Goal: Task Accomplishment & Management: Use online tool/utility

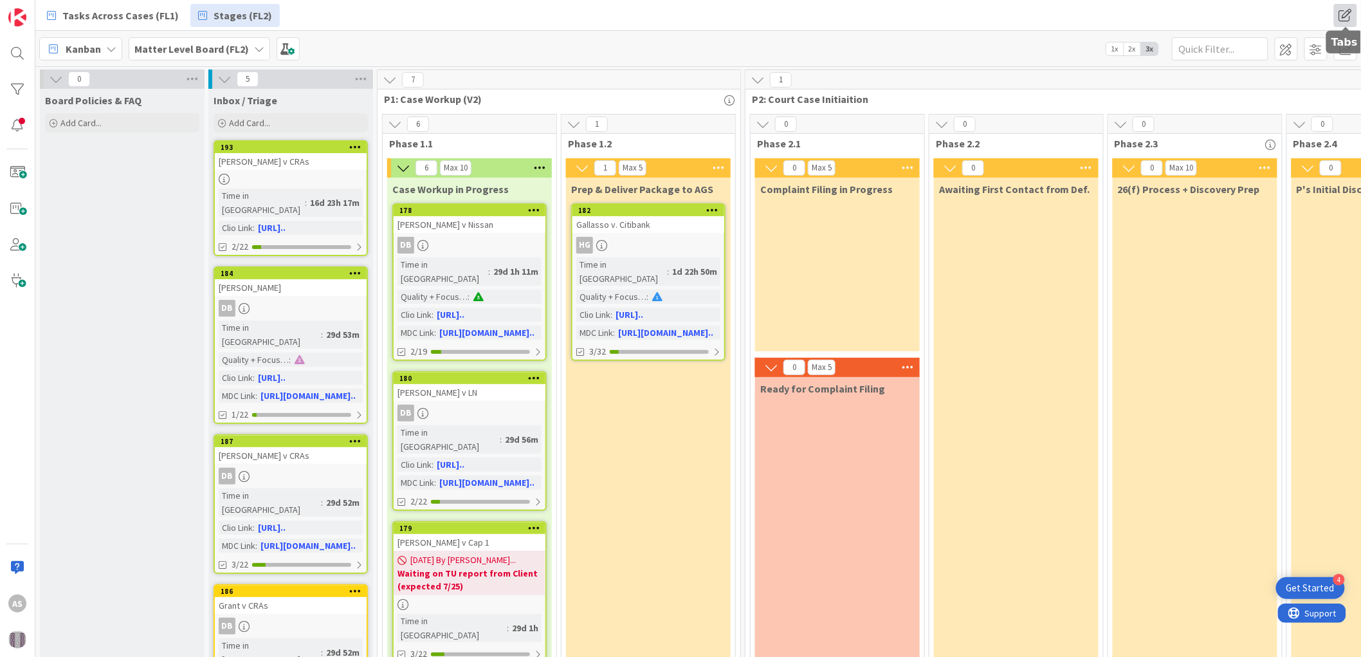
click at [1343, 14] on span at bounding box center [1345, 15] width 23 height 23
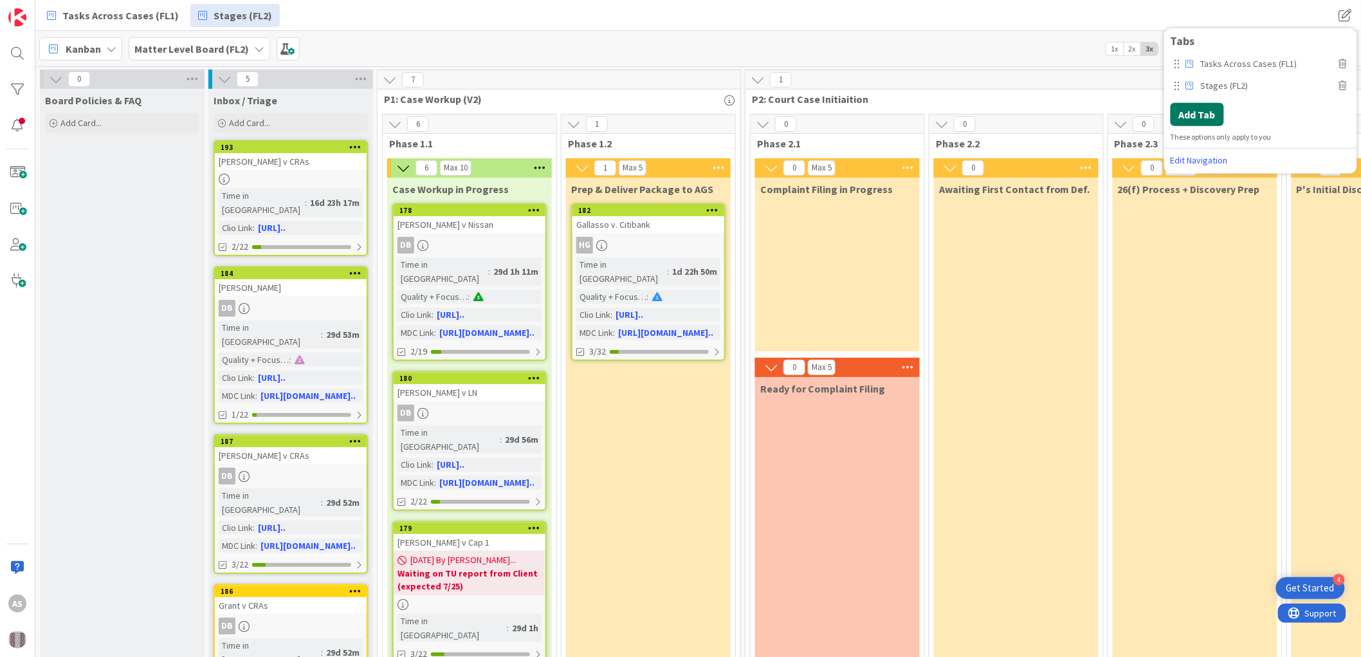
click at [1208, 109] on button "Add Tab" at bounding box center [1197, 113] width 53 height 23
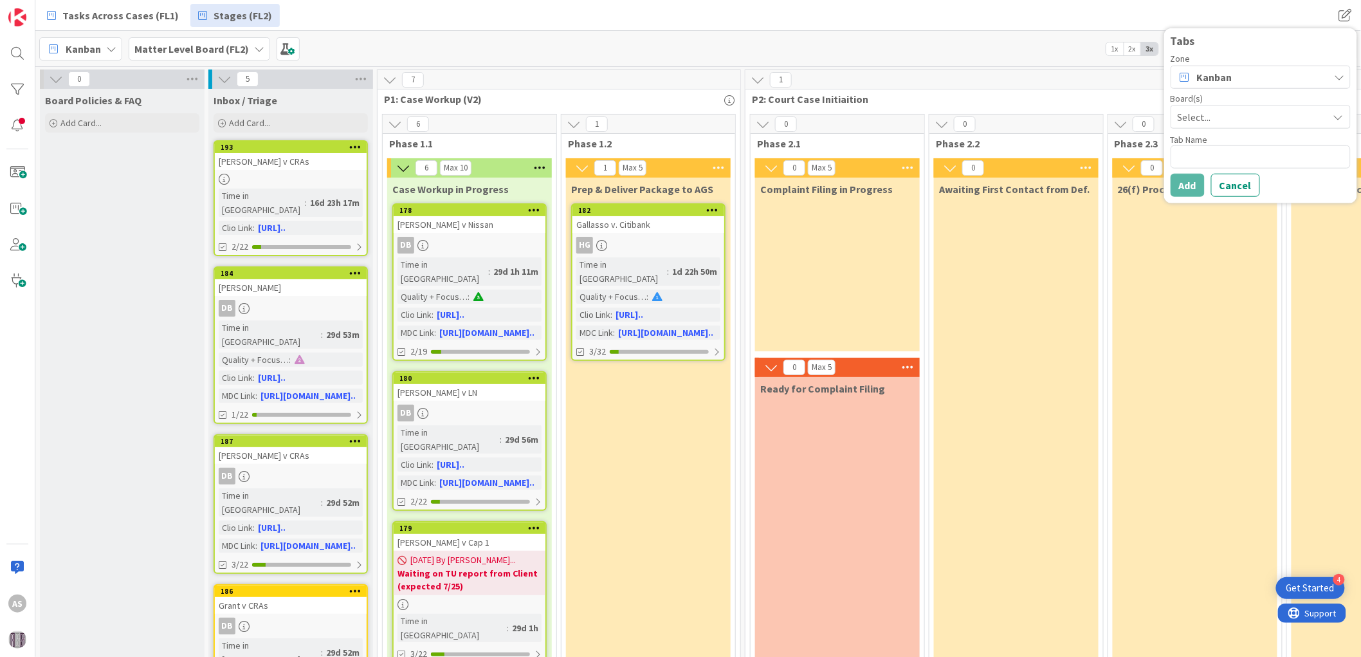
click at [1248, 75] on div "Kanban" at bounding box center [1261, 76] width 180 height 23
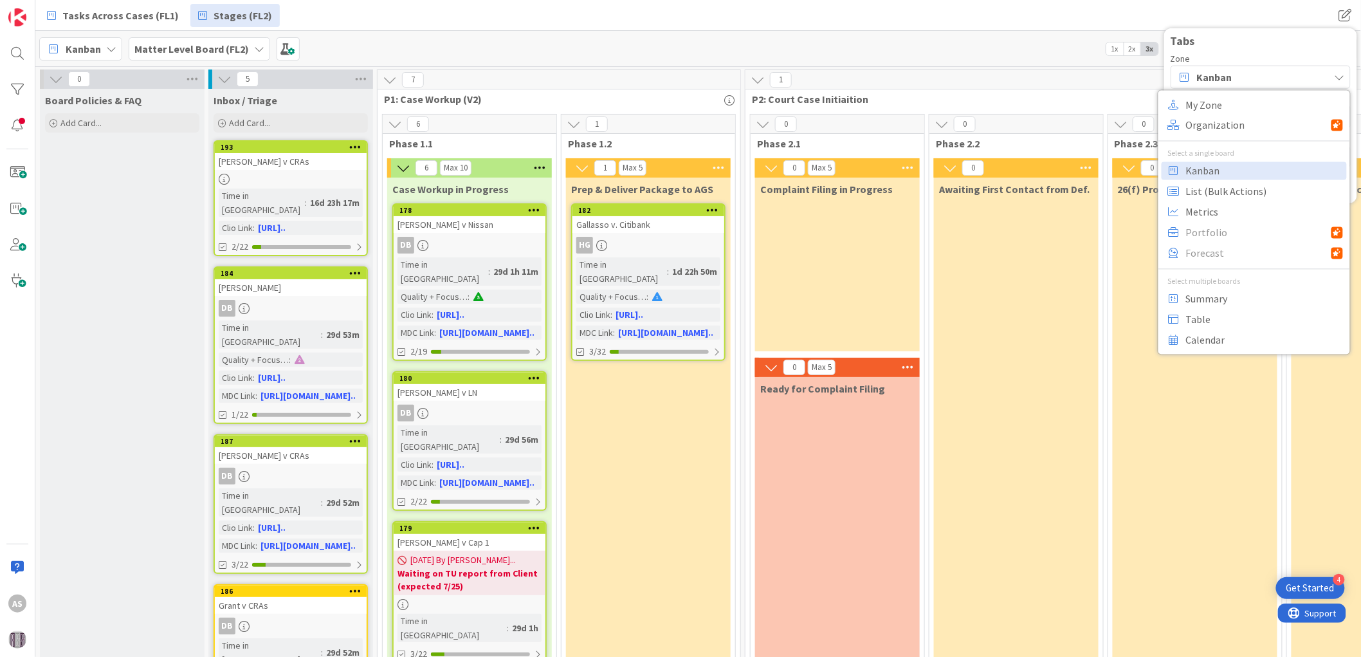
click at [1248, 75] on div "Kanban" at bounding box center [1261, 76] width 180 height 23
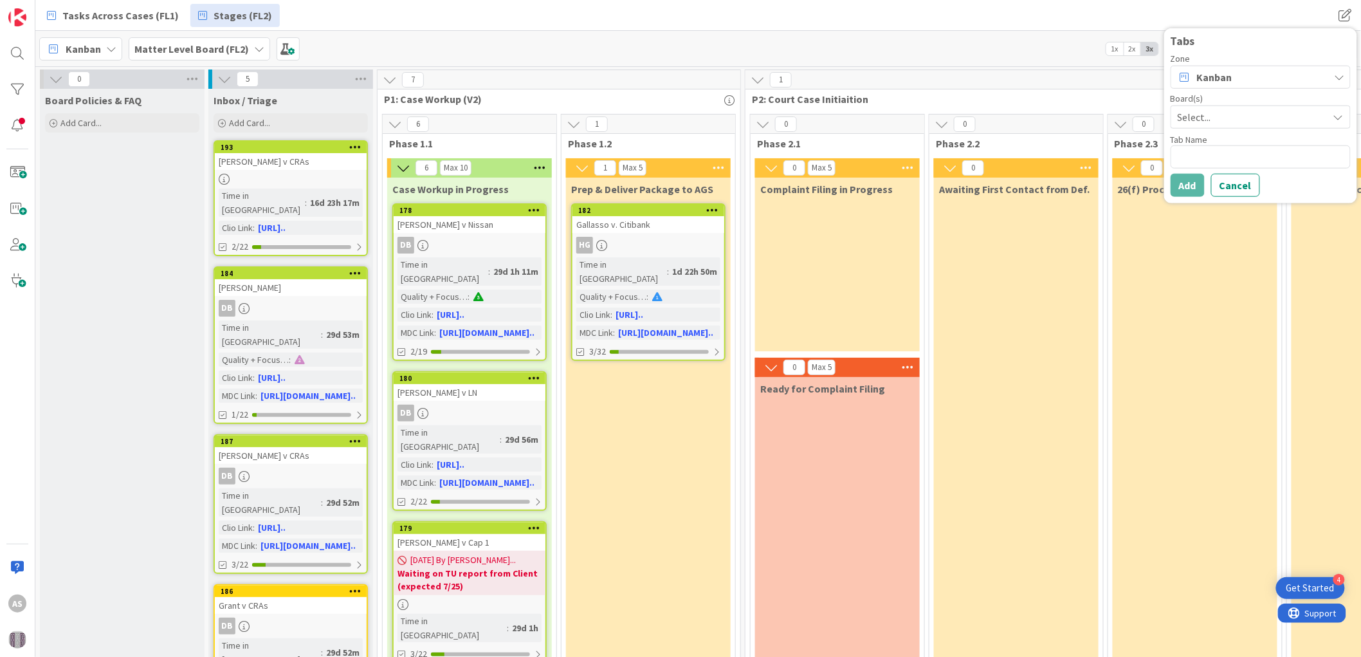
click at [1244, 109] on span "Select..." at bounding box center [1250, 116] width 144 height 18
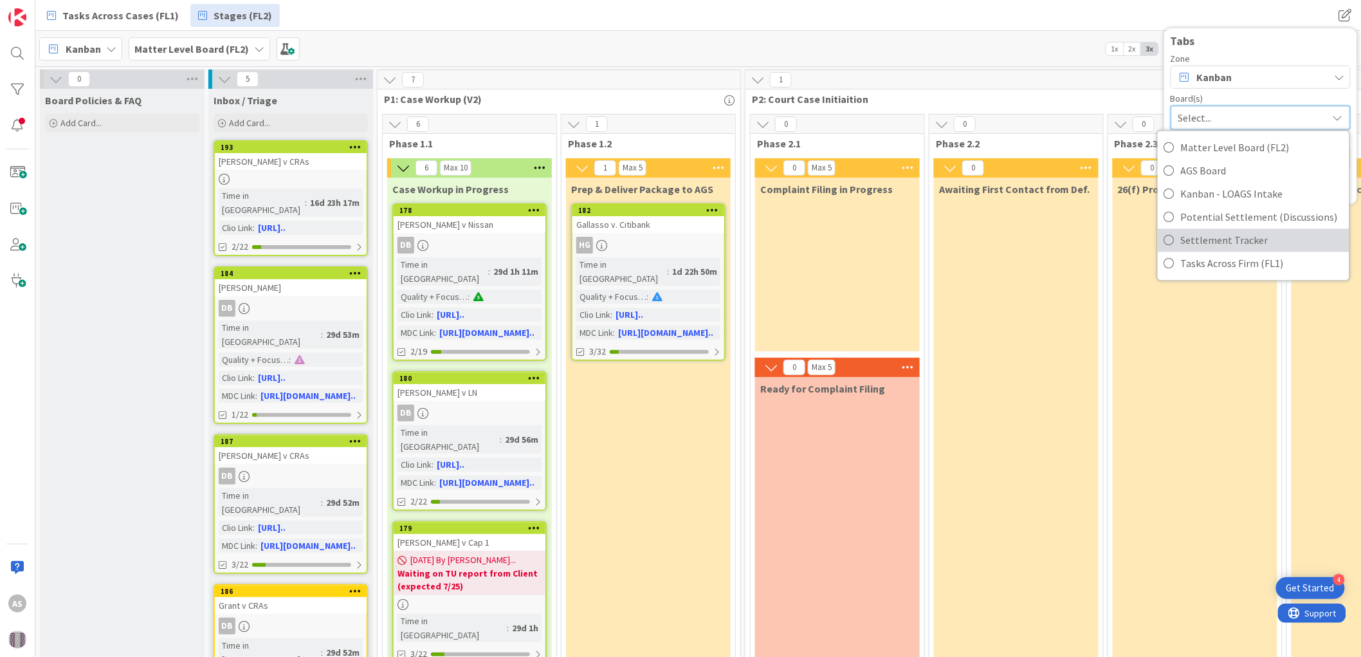
click at [1173, 239] on icon at bounding box center [1170, 239] width 10 height 19
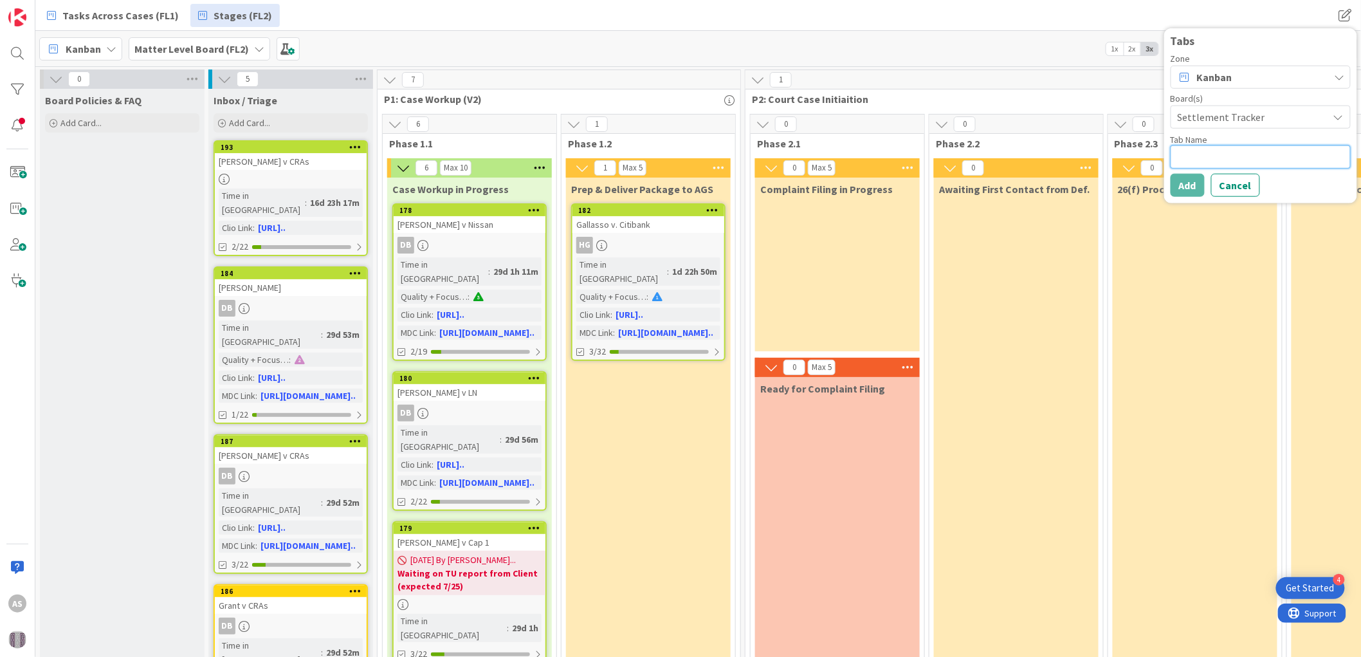
click at [1188, 165] on textarea at bounding box center [1261, 156] width 180 height 23
type textarea "x"
type textarea "S"
type textarea "x"
type textarea "Se"
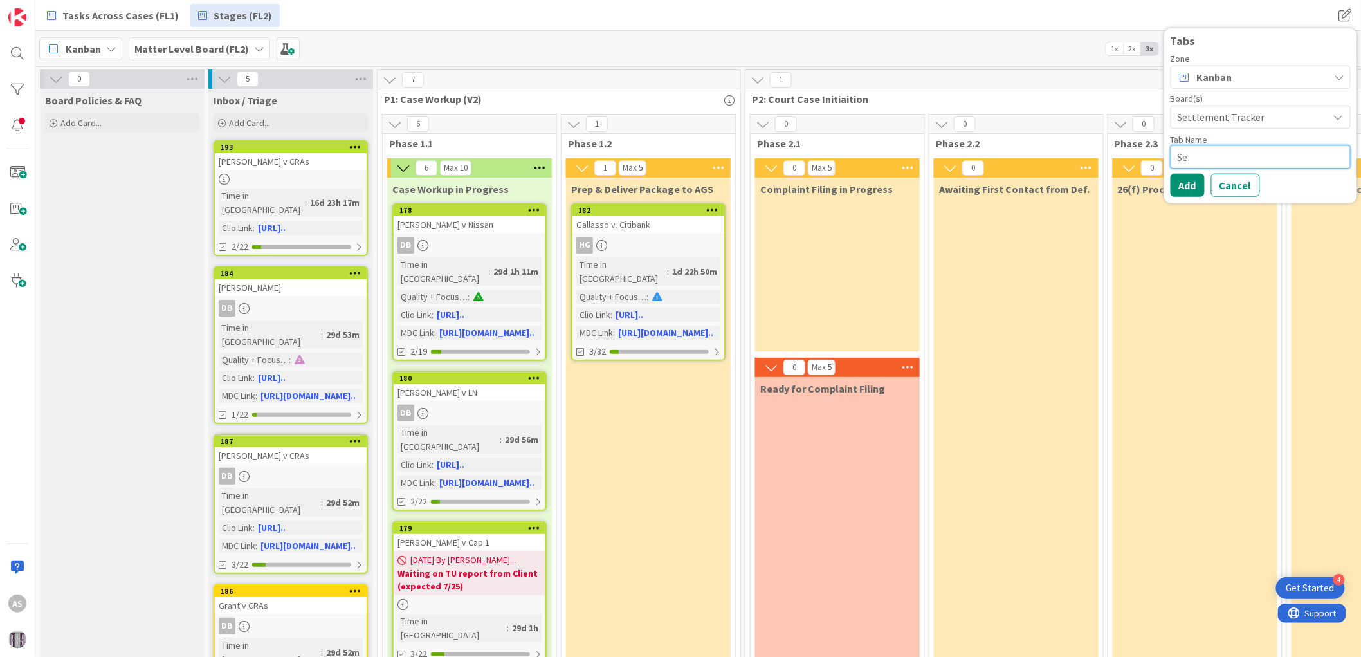
type textarea "x"
type textarea "Set"
type textarea "x"
type textarea "Sett"
type textarea "x"
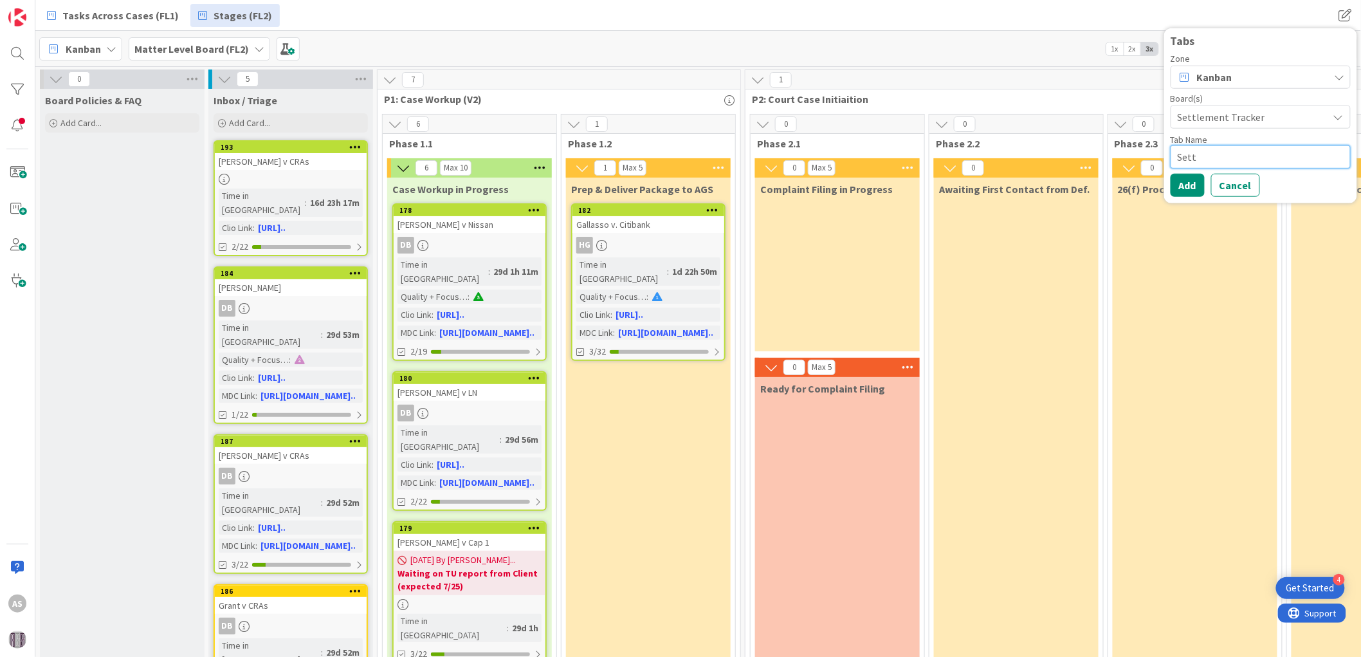
type textarea "Settl"
type textarea "x"
type textarea "Settle"
type textarea "x"
type textarea "Settlem"
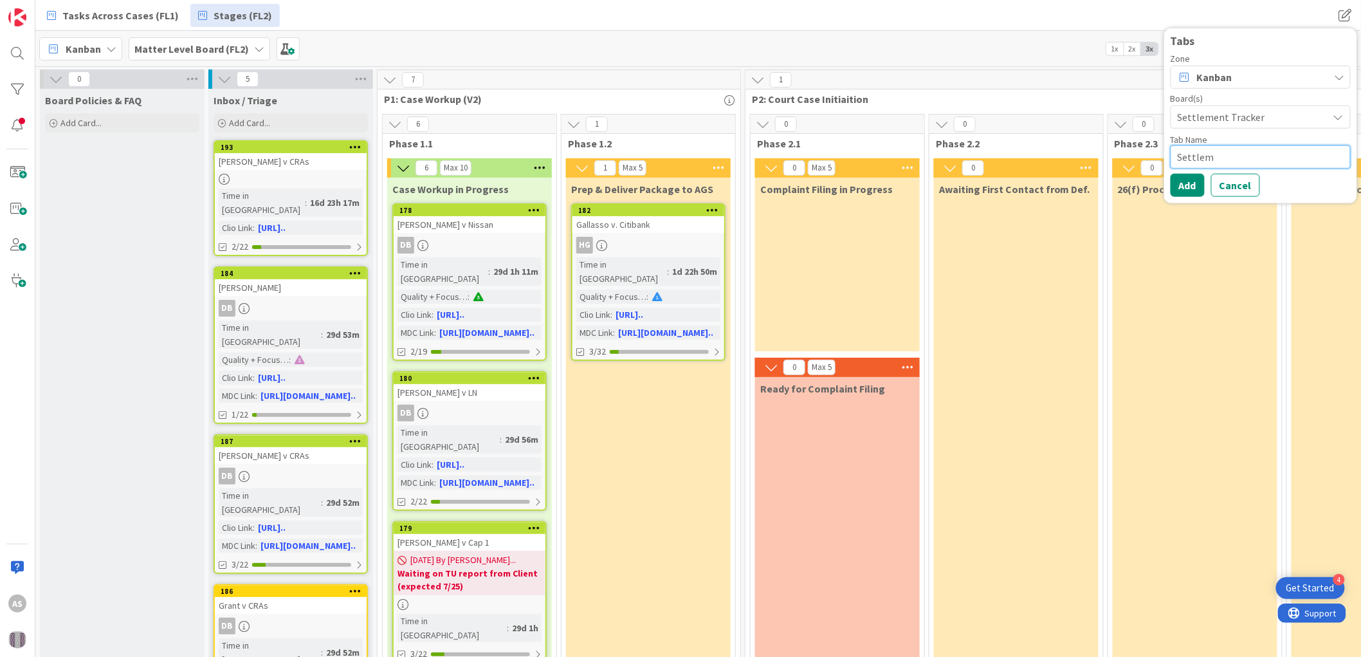
type textarea "x"
type textarea "Settleme"
type textarea "x"
type textarea "Settlemen"
type textarea "x"
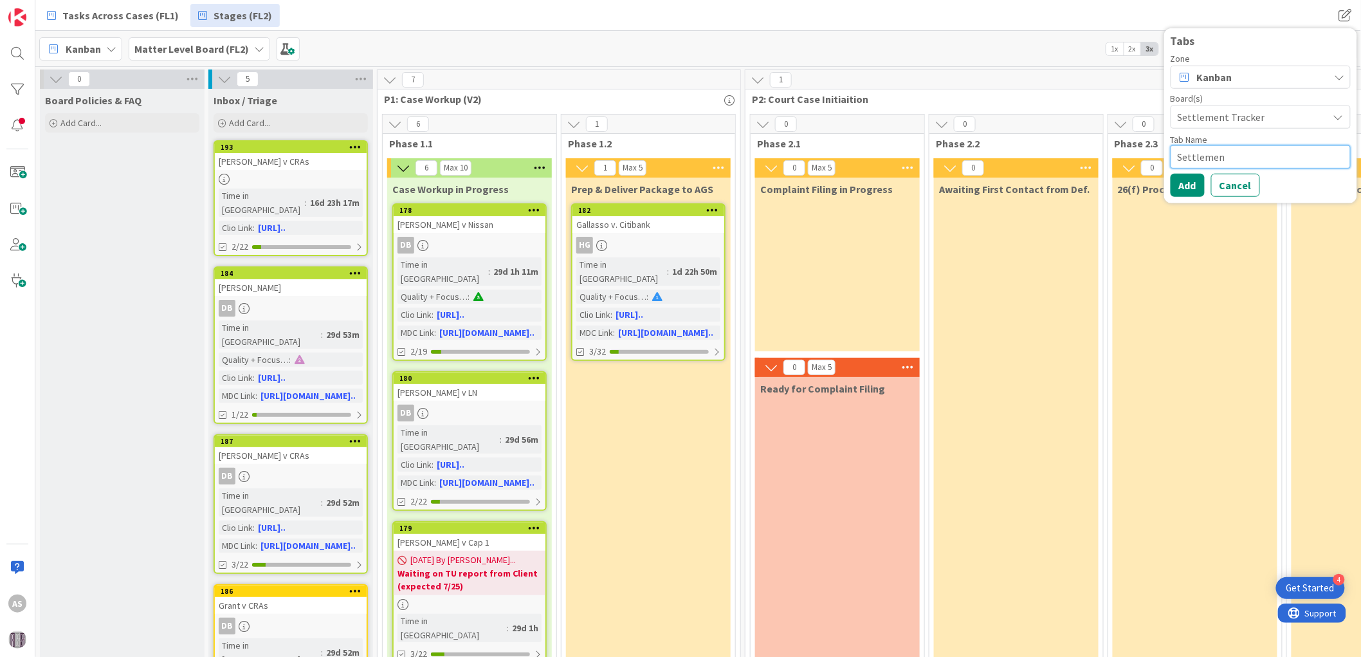
type textarea "Settlement"
type textarea "x"
type textarea "Settlement"
type textarea "x"
type textarea "Settlement T"
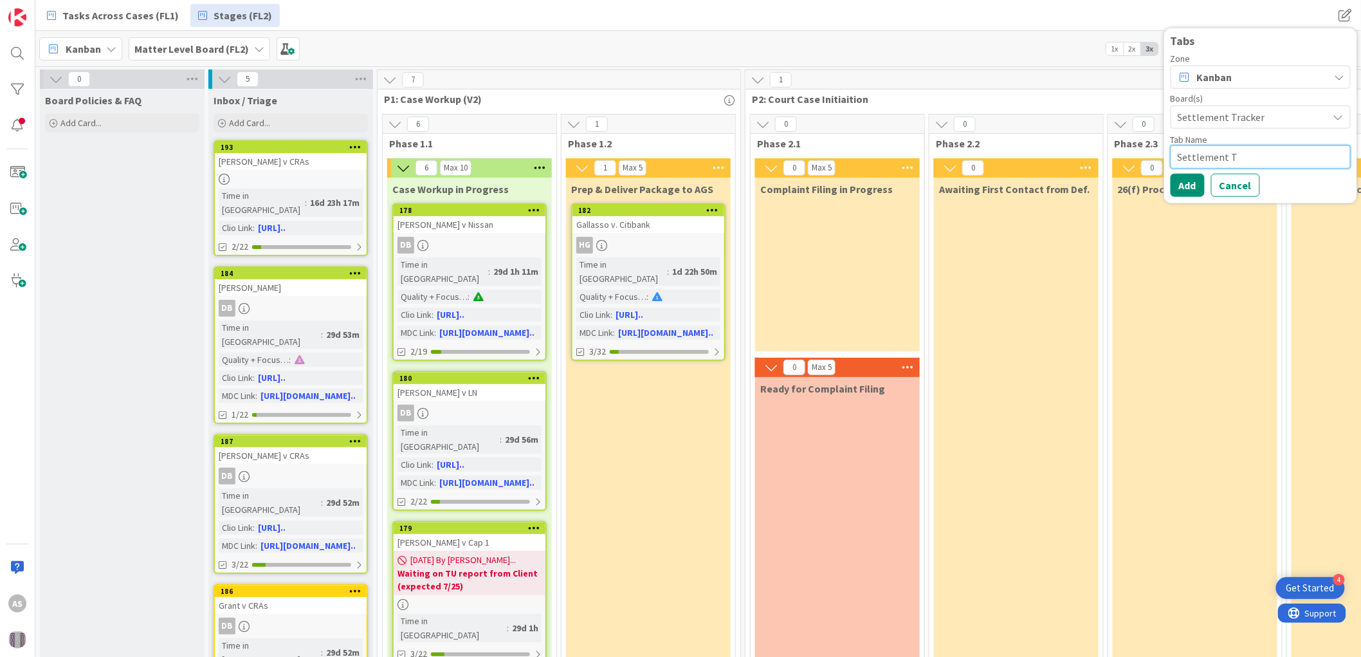
type textarea "x"
type textarea "Settlement Tr"
type textarea "x"
type textarea "Settlement Tra"
type textarea "x"
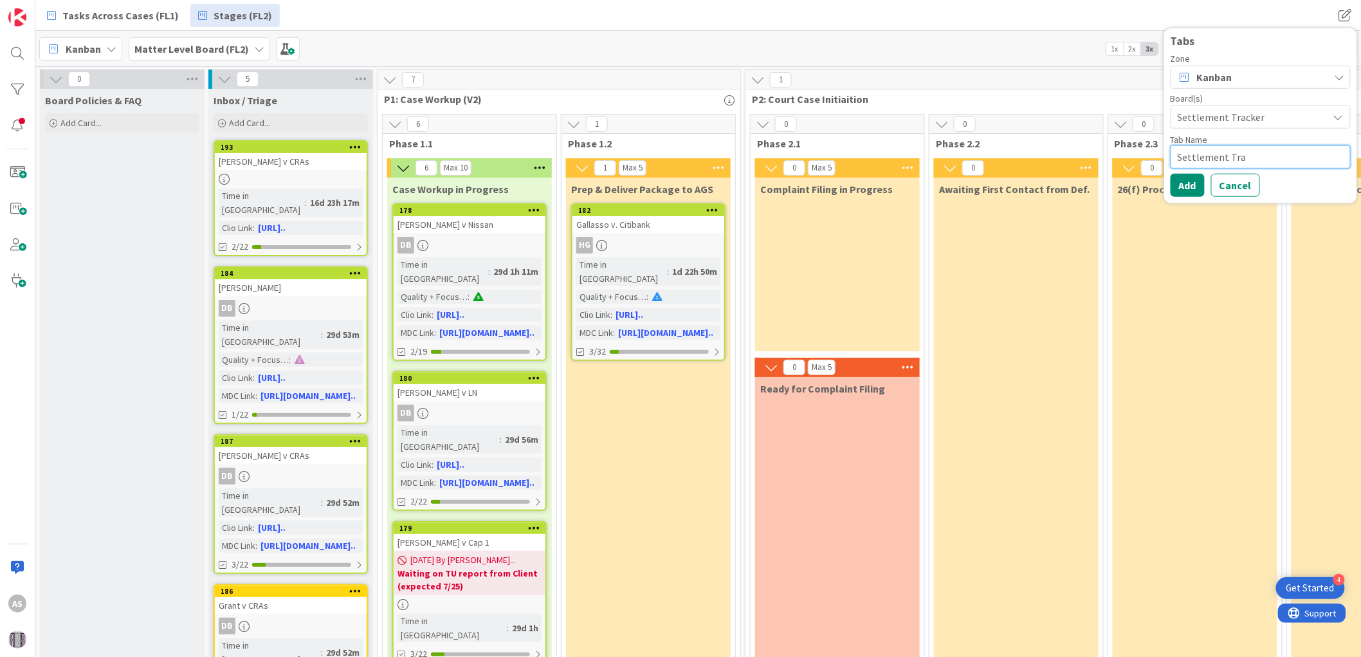
type textarea "Settlement Trac"
type textarea "x"
type textarea "Settlement Track"
type textarea "x"
type textarea "Settlement Tracke"
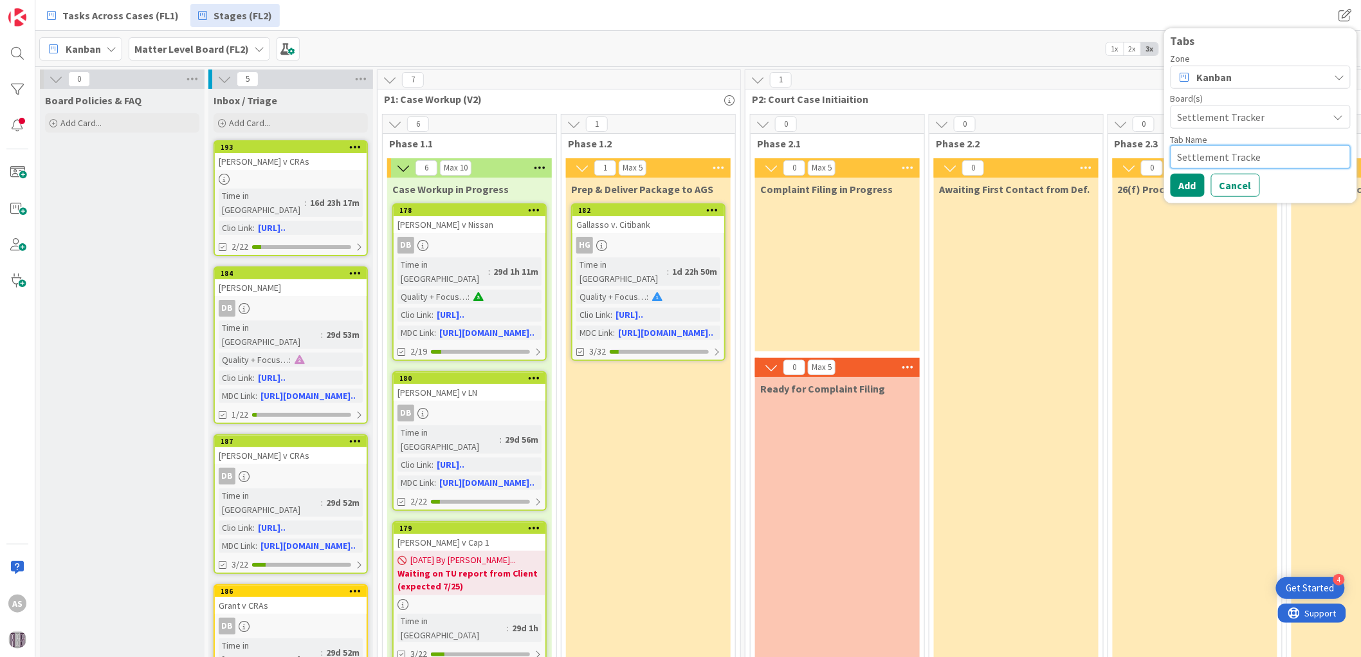
type textarea "x"
type textarea "Settlement Tracker"
click at [1195, 185] on button "Add" at bounding box center [1188, 184] width 34 height 23
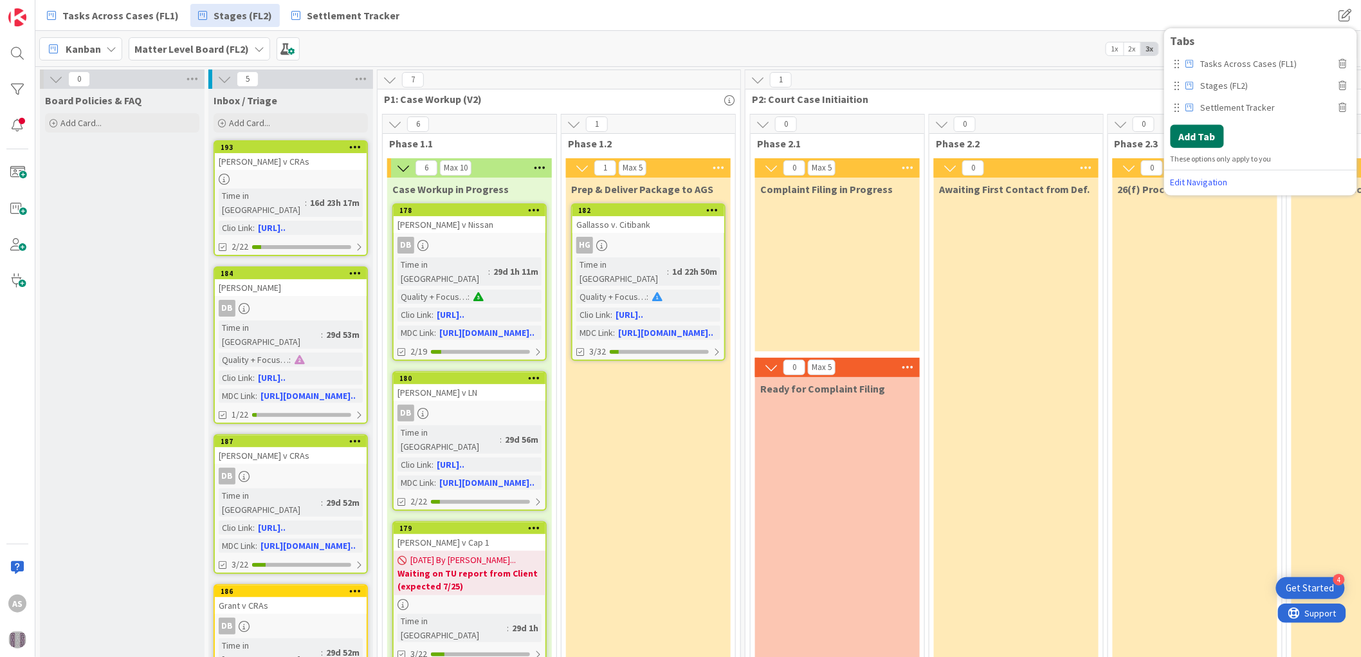
click at [1195, 140] on button "Add Tab" at bounding box center [1197, 135] width 53 height 23
click at [1243, 103] on div "Board(s) Select..." at bounding box center [1261, 110] width 180 height 35
click at [1243, 115] on span "Select..." at bounding box center [1250, 116] width 144 height 18
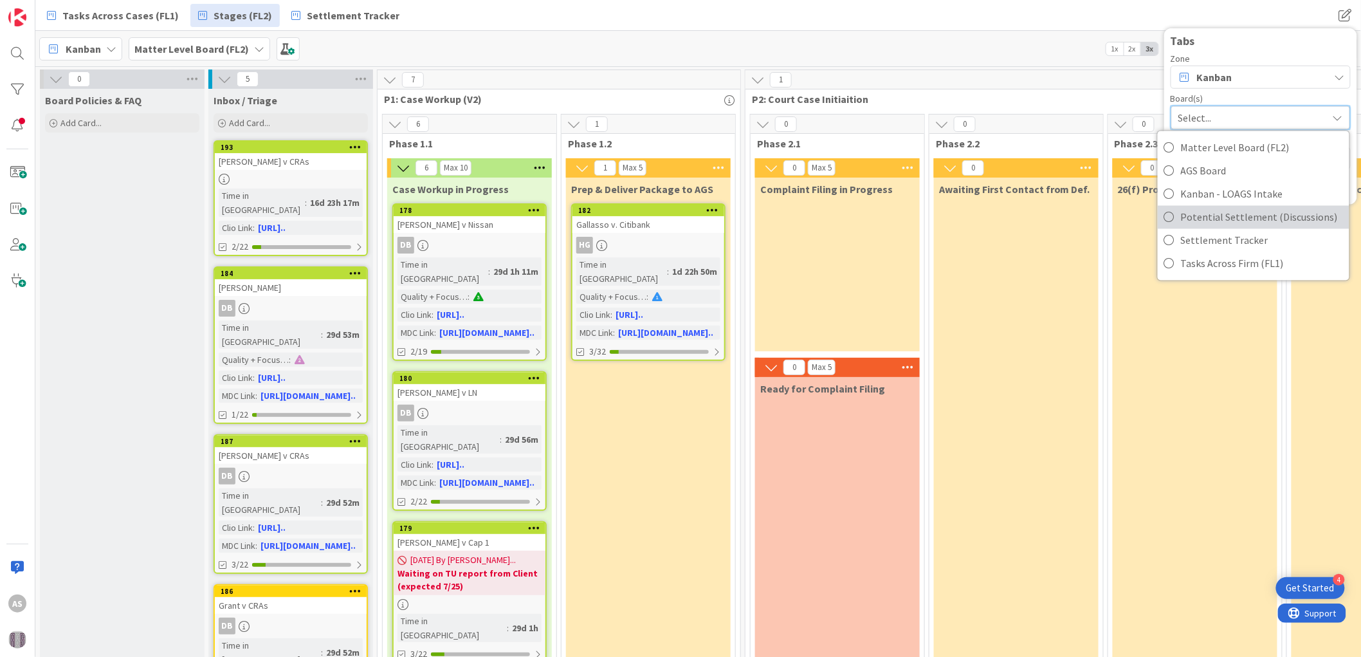
click at [1233, 215] on span "Potential Settlement (Discussions)" at bounding box center [1262, 216] width 162 height 19
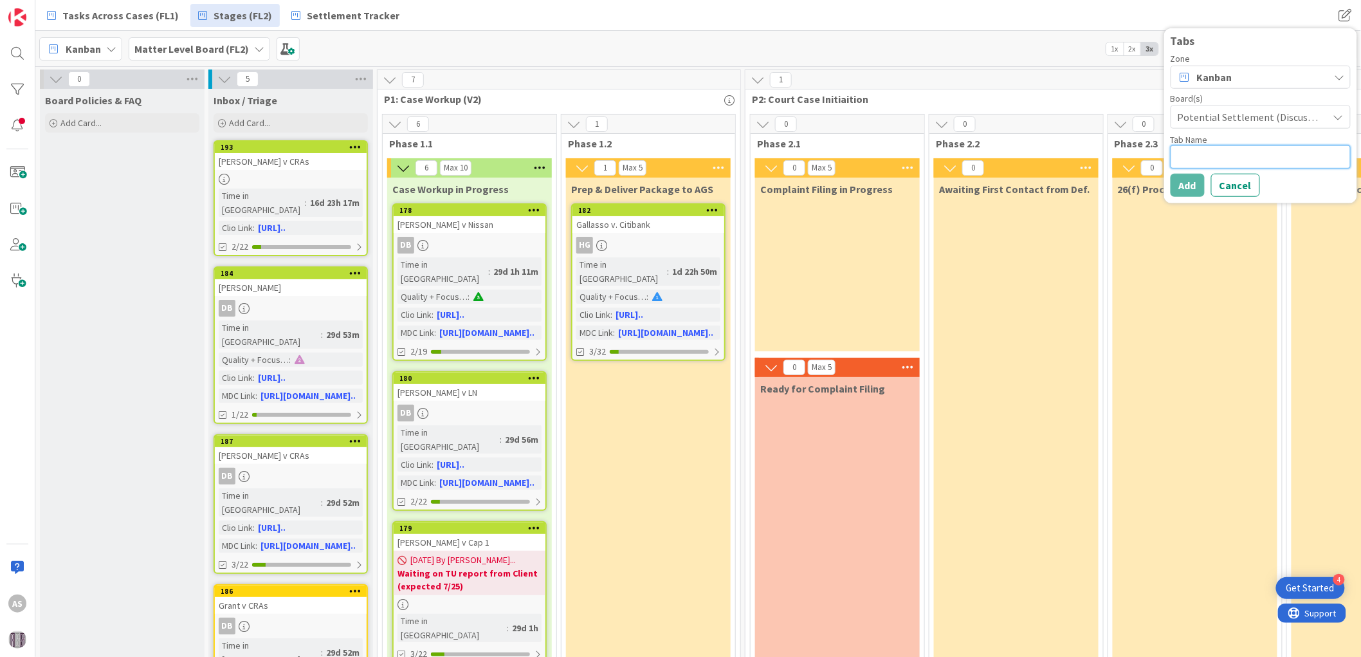
click at [1199, 165] on textarea at bounding box center [1261, 156] width 180 height 23
type textarea "x"
type textarea "P"
type textarea "x"
type textarea "Po"
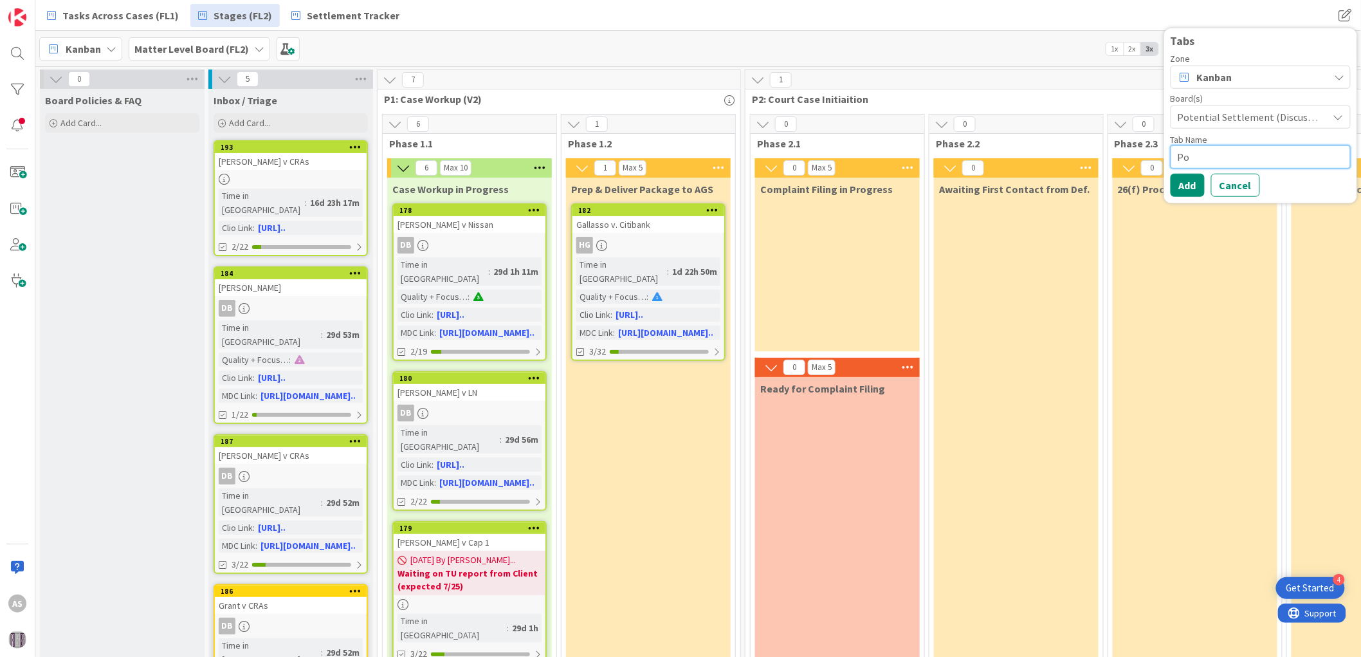
type textarea "x"
type textarea "Pot"
type textarea "x"
type textarea "Pote"
type textarea "x"
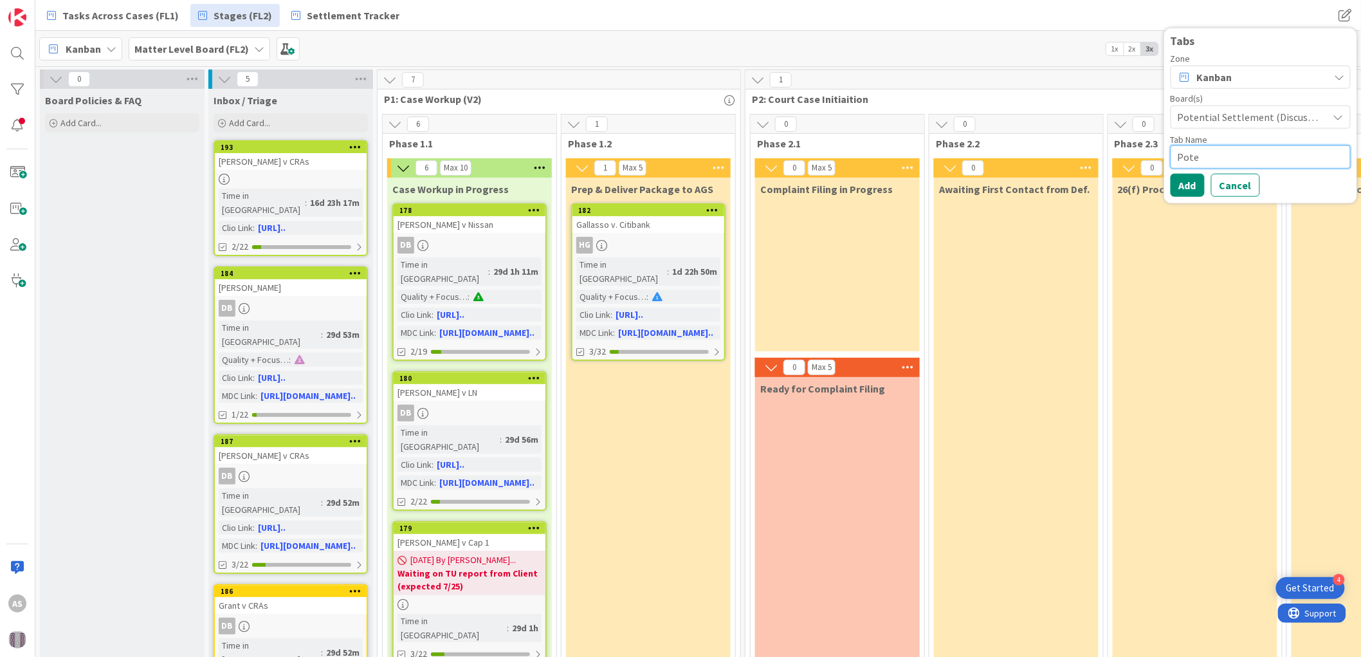
type textarea "Poten"
type textarea "x"
type textarea "Potent"
type textarea "x"
type textarea "Potenti"
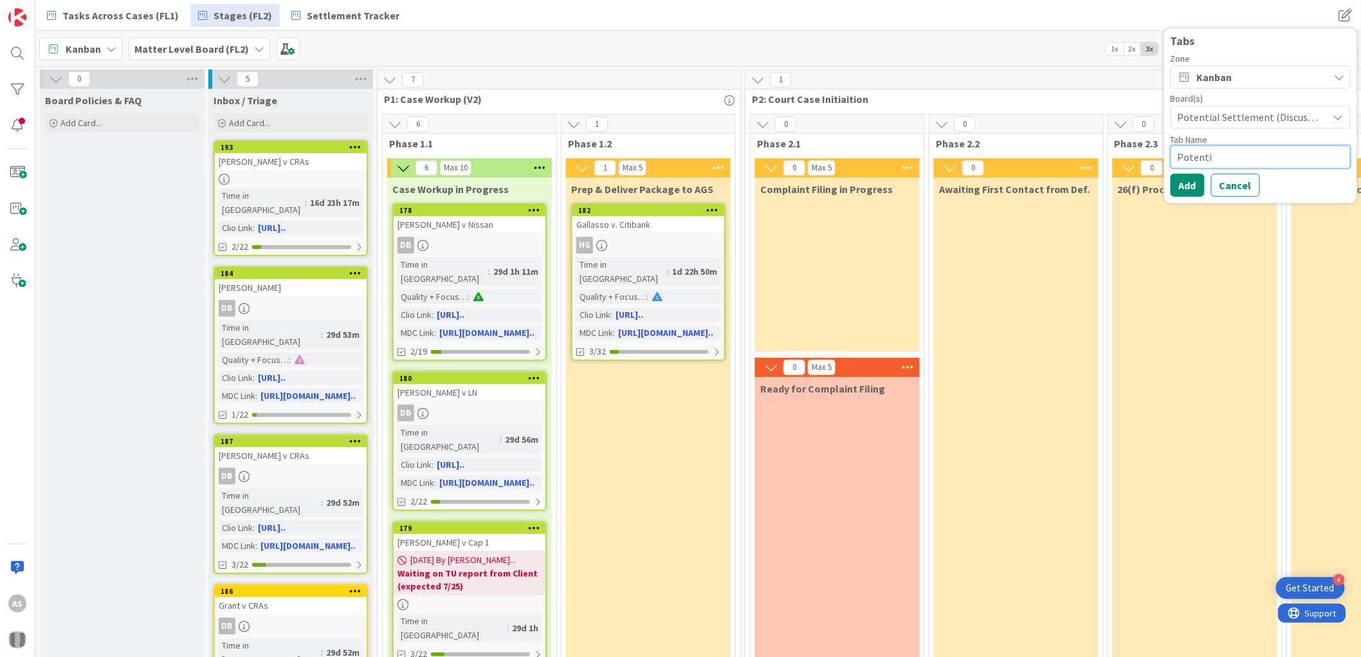
type textarea "x"
type textarea "Potentia"
type textarea "x"
type textarea "Potential"
type textarea "x"
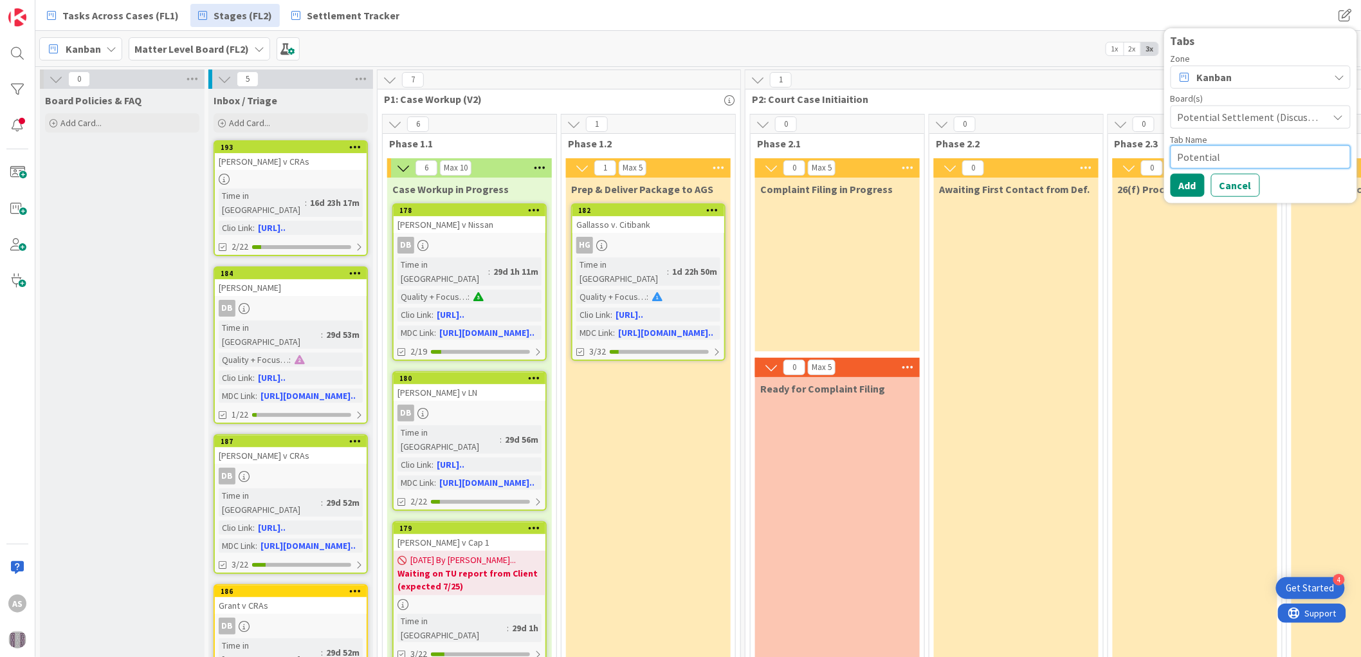
type textarea "Potential D"
type textarea "x"
type textarea "Potential"
type textarea "x"
type textarea "Potential S"
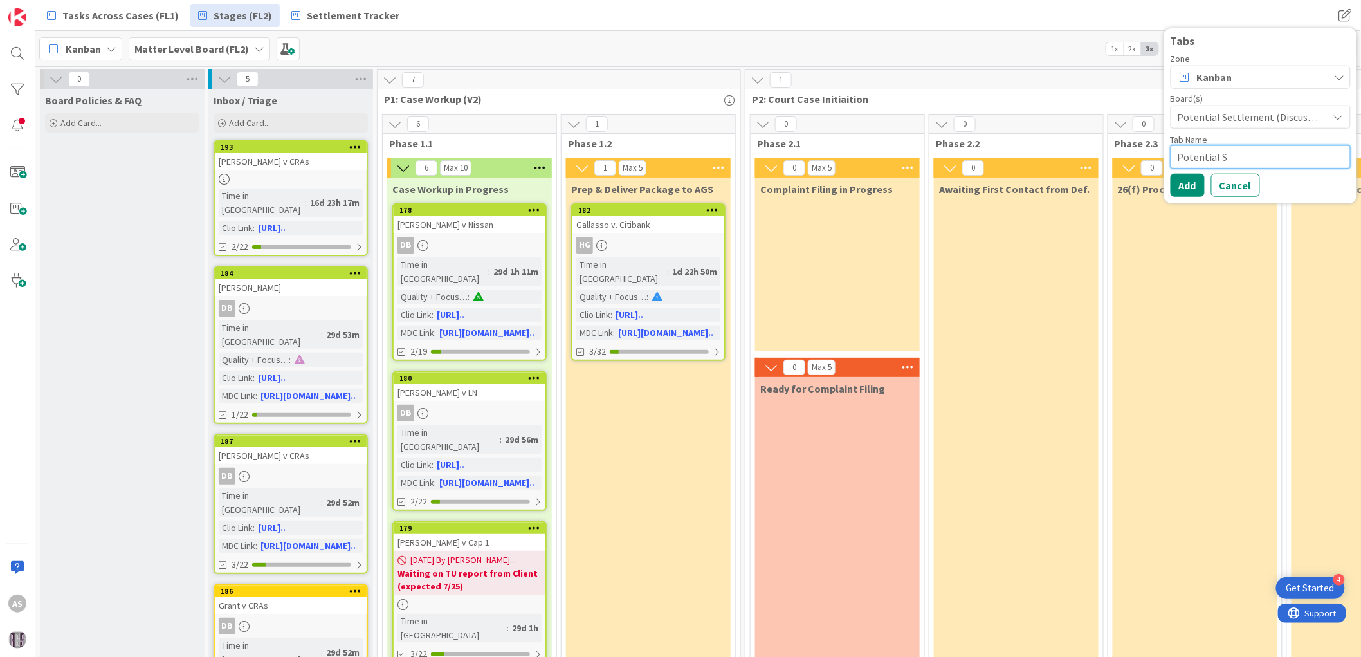
type textarea "x"
type textarea "Potential Sm"
type textarea "x"
type textarea "Potential Smt"
type textarea "x"
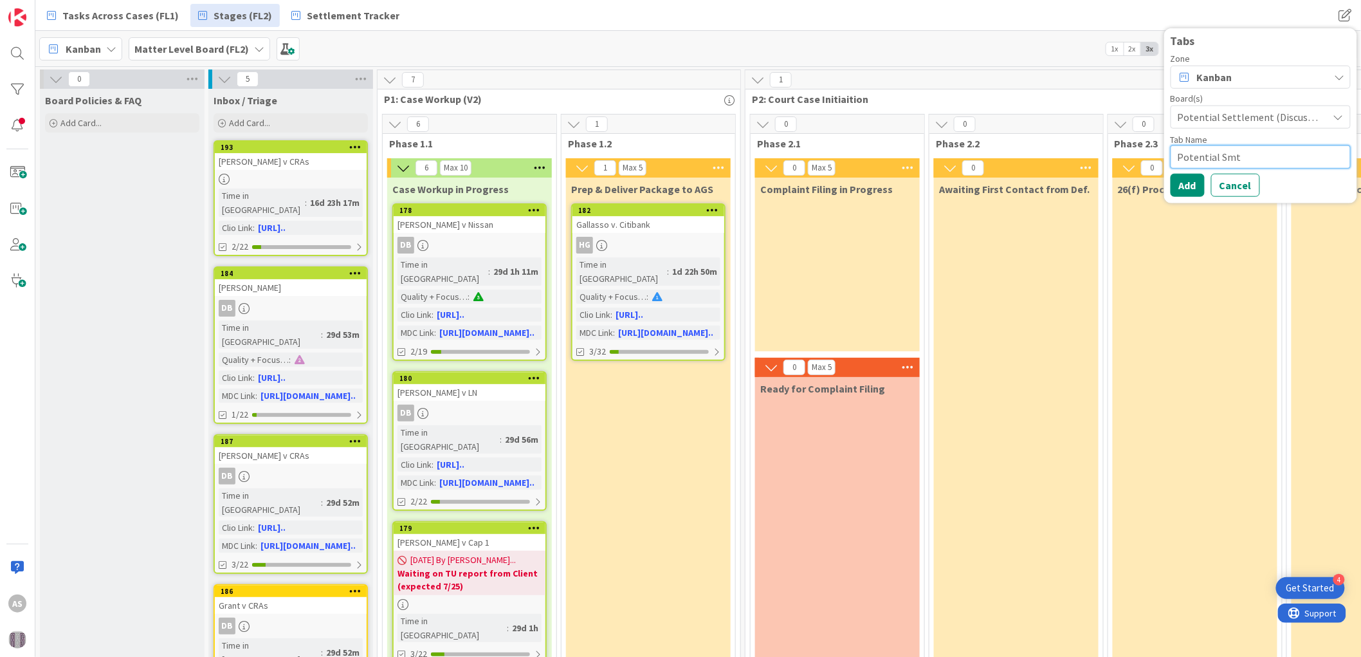
type textarea "Potential Smt"
paste textarea "ettlement"
type textarea "x"
type textarea "Potential Settlement"
paste textarea
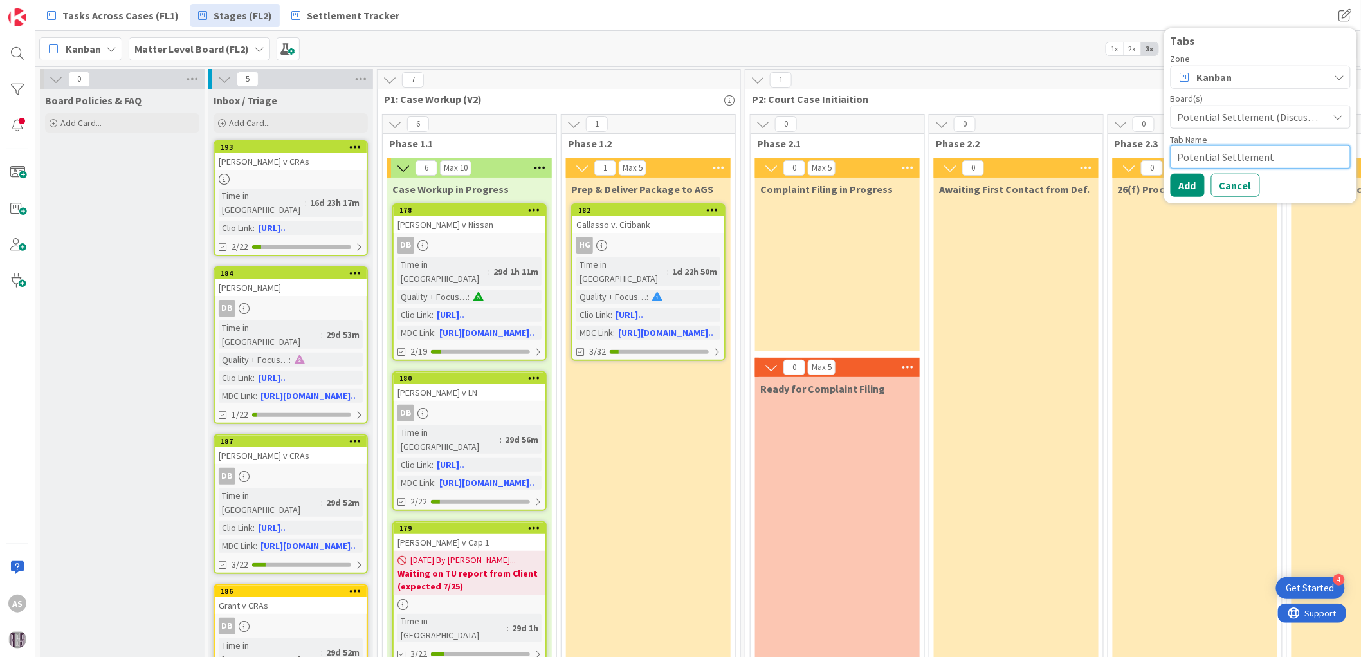
type textarea "x"
type textarea "Potential Settlement"
type textarea "x"
type textarea "Potential Settlement ("
type textarea "x"
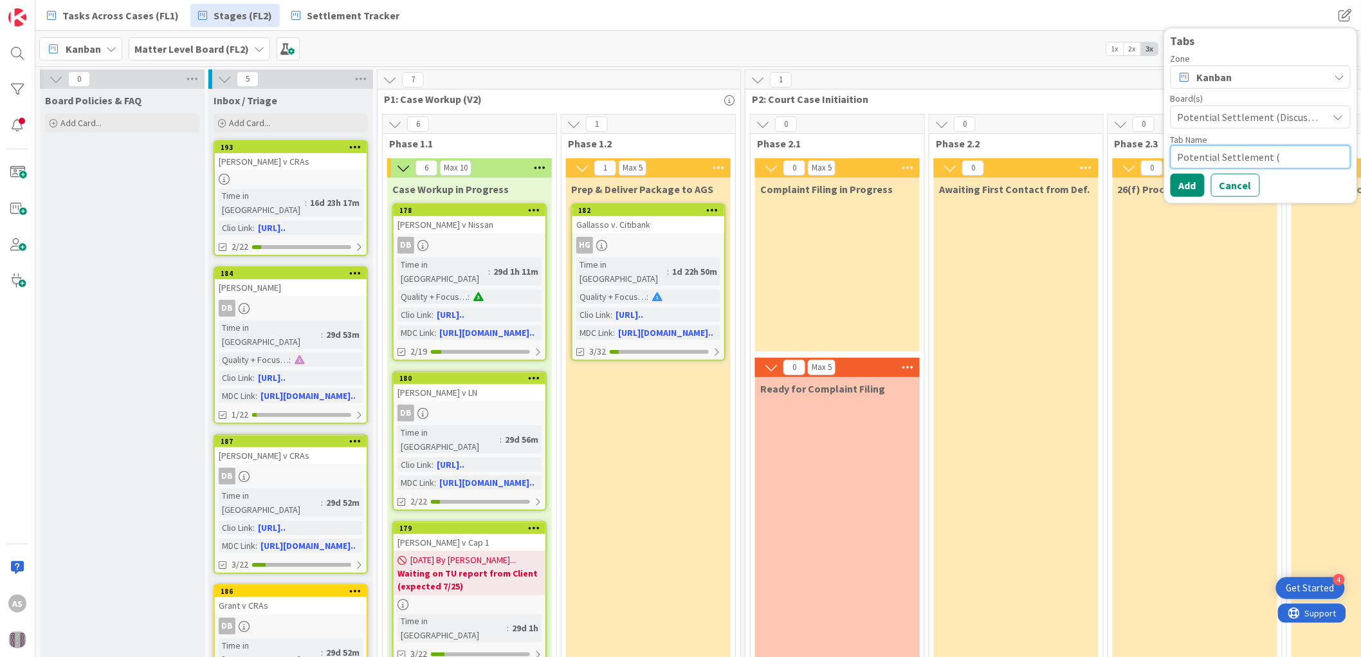
type textarea "Potential Settlement (D"
type textarea "x"
type textarea "Potential Settlement (Di"
type textarea "x"
type textarea "Potential Settlement (Dis"
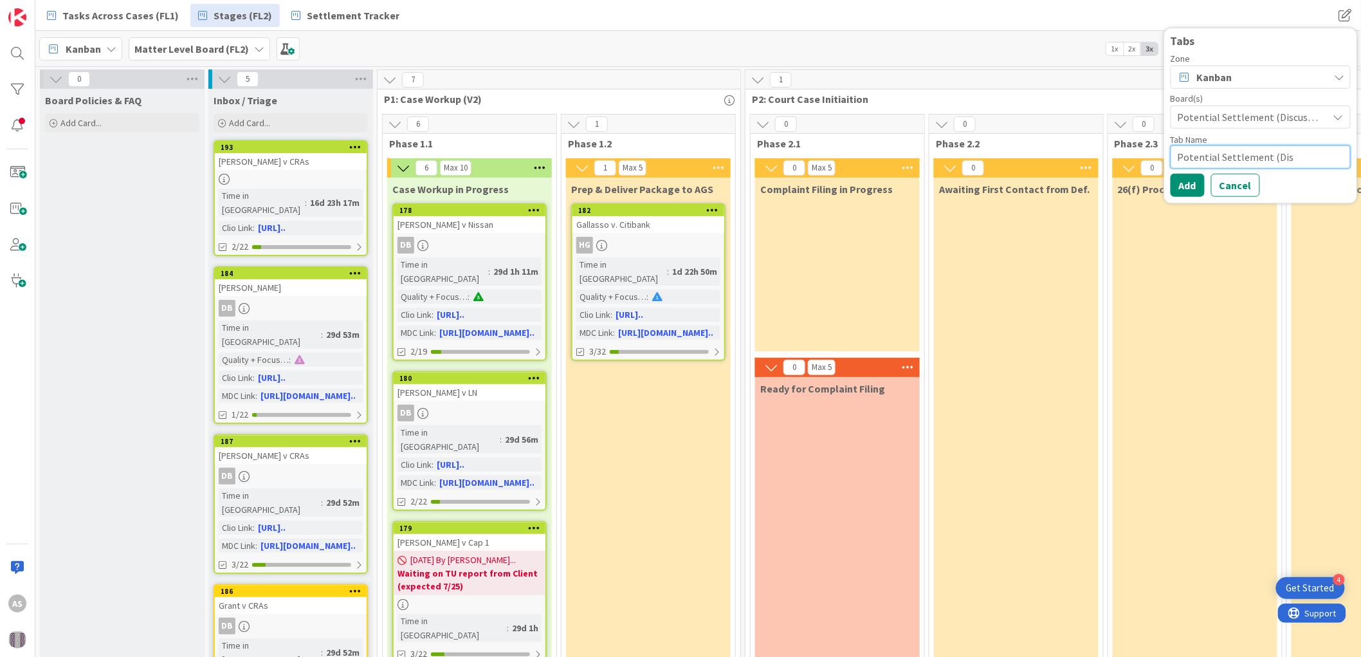
type textarea "x"
type textarea "Potential Settlement (Disu"
type textarea "x"
type textarea "Potential Settlement (Disuc"
type textarea "x"
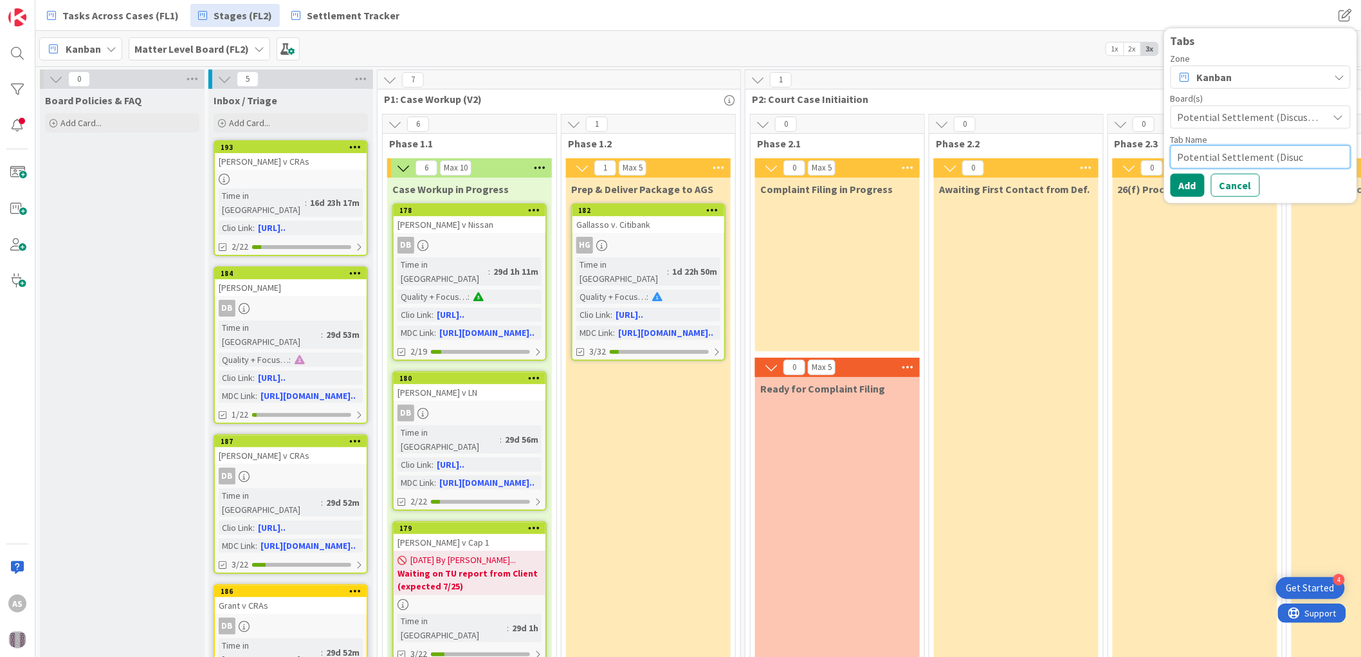
type textarea "Potential Settlement (Disucc"
type textarea "x"
type textarea "Potential Settlement (Disuc"
type textarea "x"
type textarea "Potential Settlement (Disu"
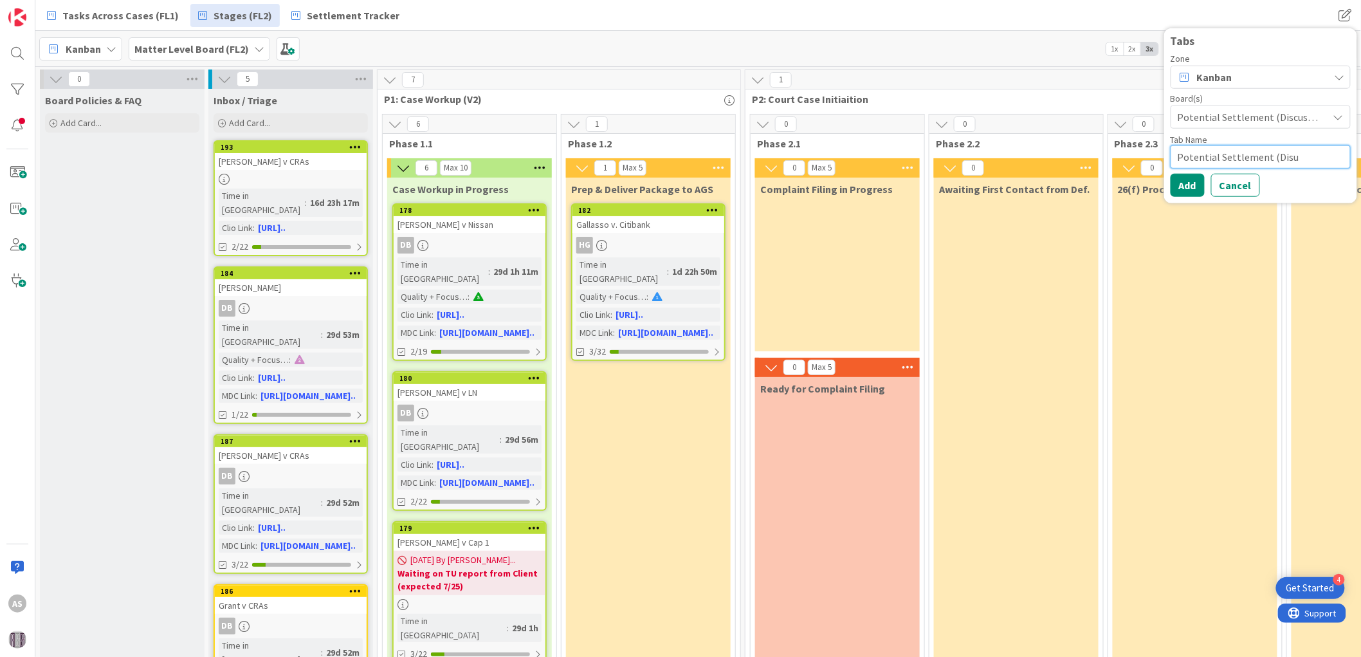
type textarea "x"
type textarea "Potential Settlement (Dis"
type textarea "x"
type textarea "Potential Settlement (Disc"
type textarea "x"
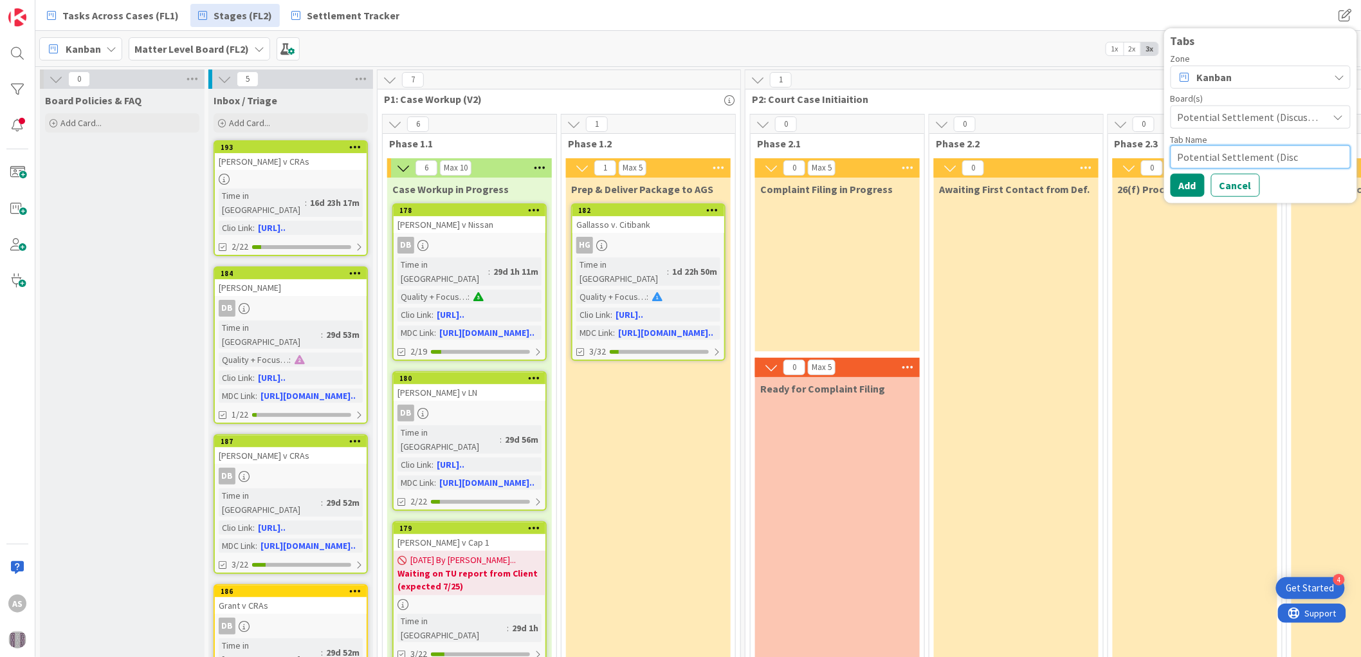
type textarea "Potential Settlement (Discu"
type textarea "x"
type textarea "Potential Settlement (Discus"
type textarea "x"
type textarea "Potential Settlement (Discuss"
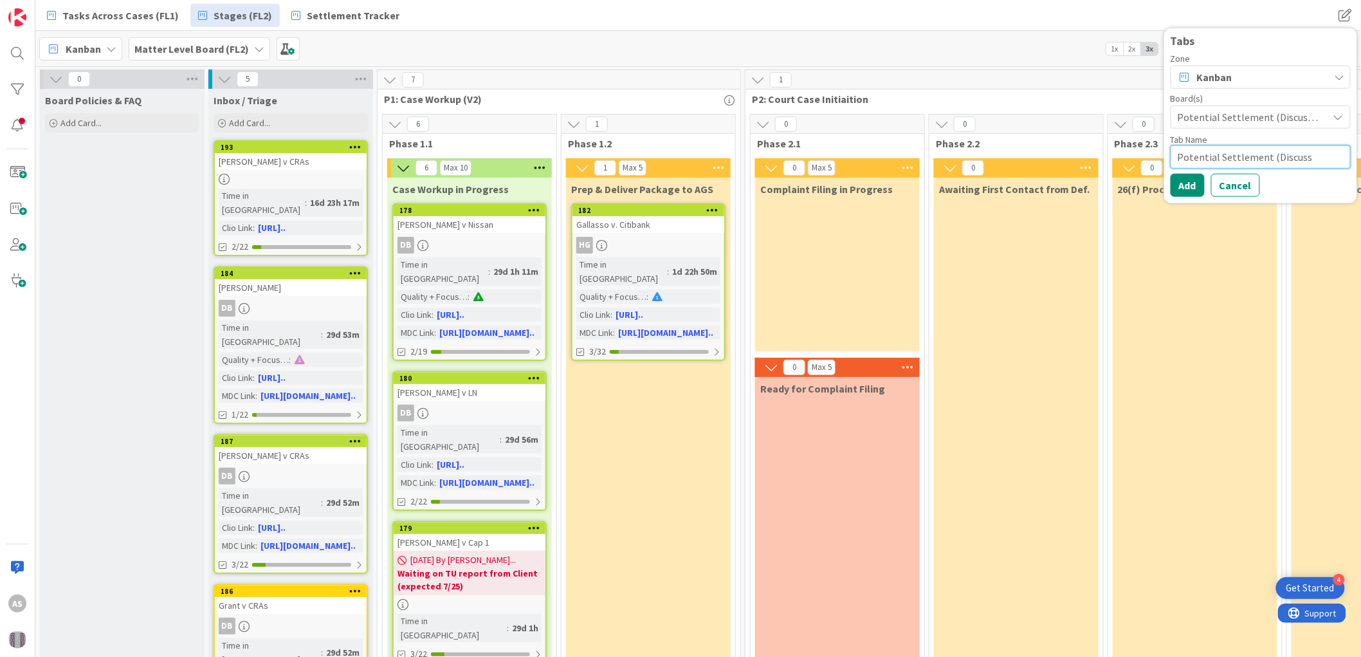
type textarea "x"
type textarea "Potential Settlement (Discussi"
type textarea "x"
type textarea "Potential Settlement (Discussio"
type textarea "x"
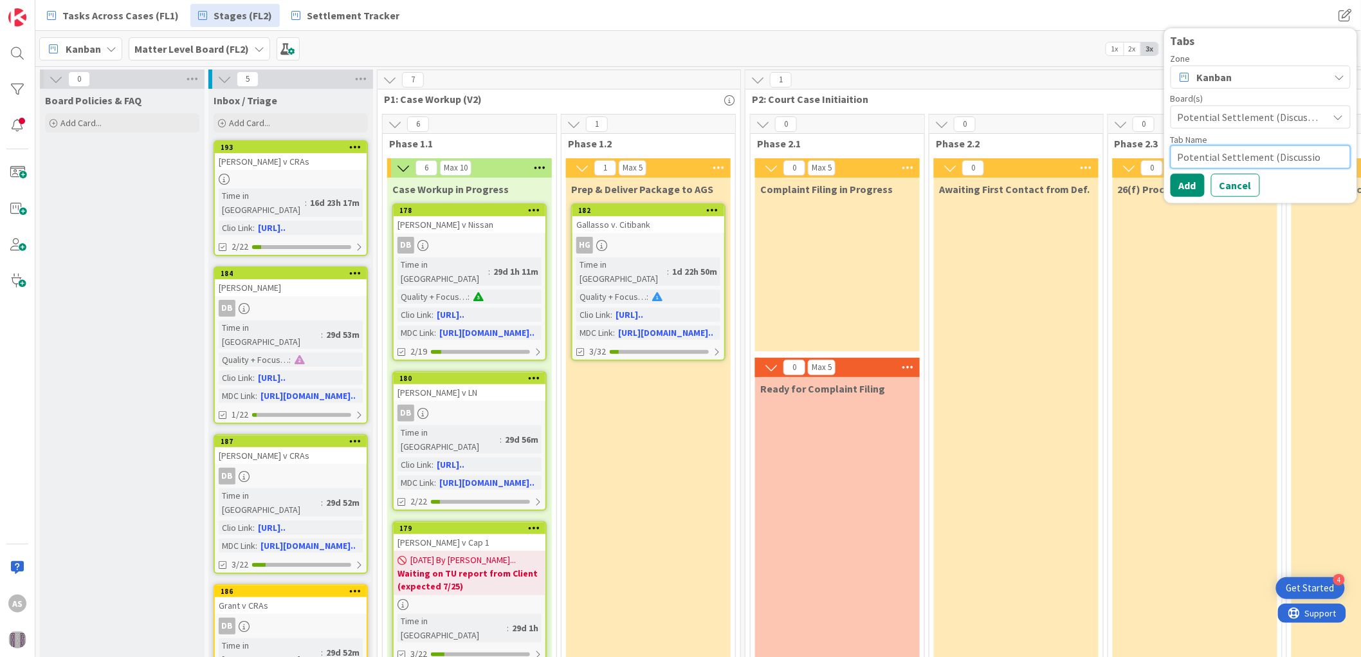
type textarea "Potential Settlement (Discussion"
type textarea "x"
type textarea "Potential Settlement (Discussions"
type textarea "x"
type textarea "Potential Settlement (Discussions)"
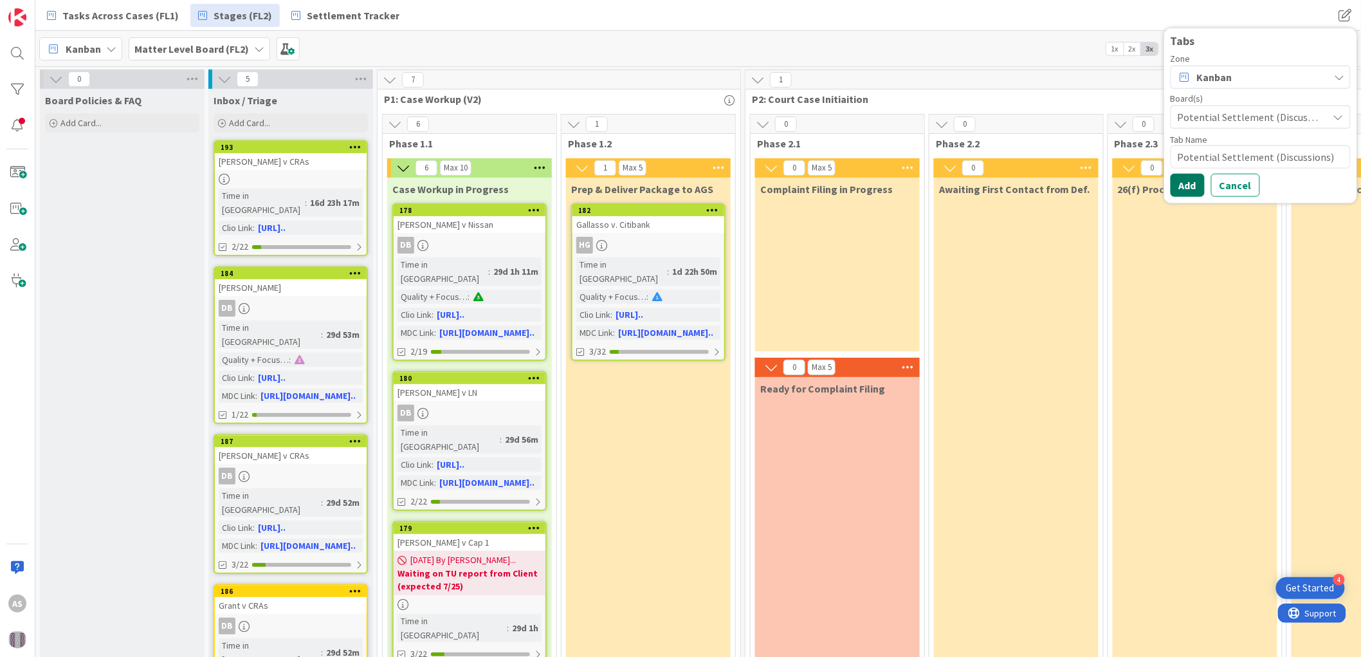
click at [1192, 178] on button "Add" at bounding box center [1188, 184] width 34 height 23
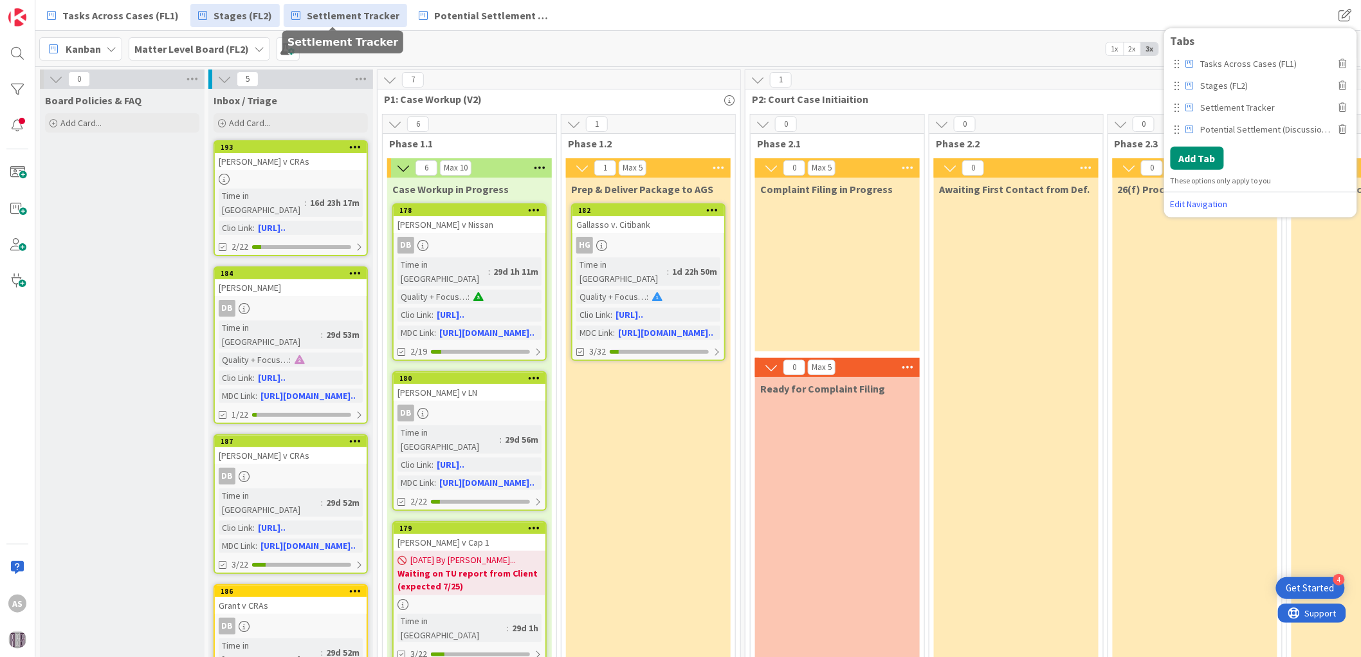
click at [336, 5] on link "Settlement Tracker" at bounding box center [346, 15] width 124 height 23
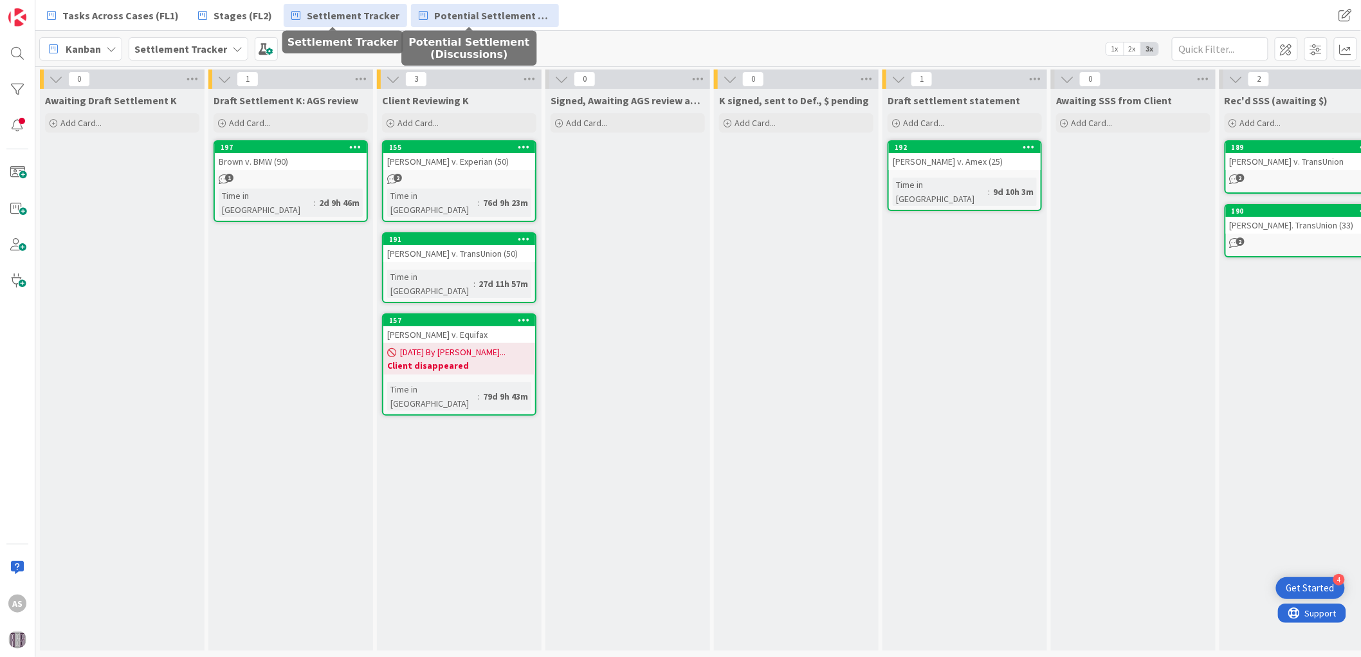
click at [474, 14] on span "Potential Settlement (Discussions)" at bounding box center [492, 15] width 117 height 15
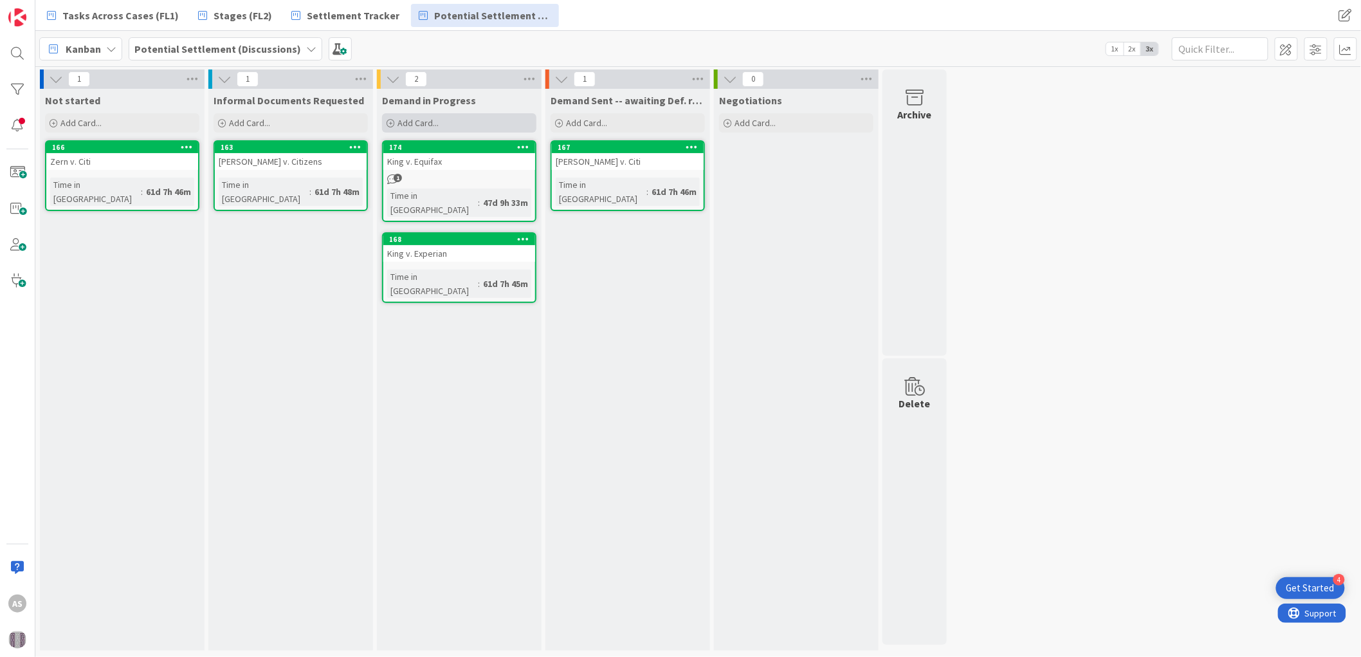
click at [420, 120] on span "Add Card..." at bounding box center [418, 123] width 41 height 12
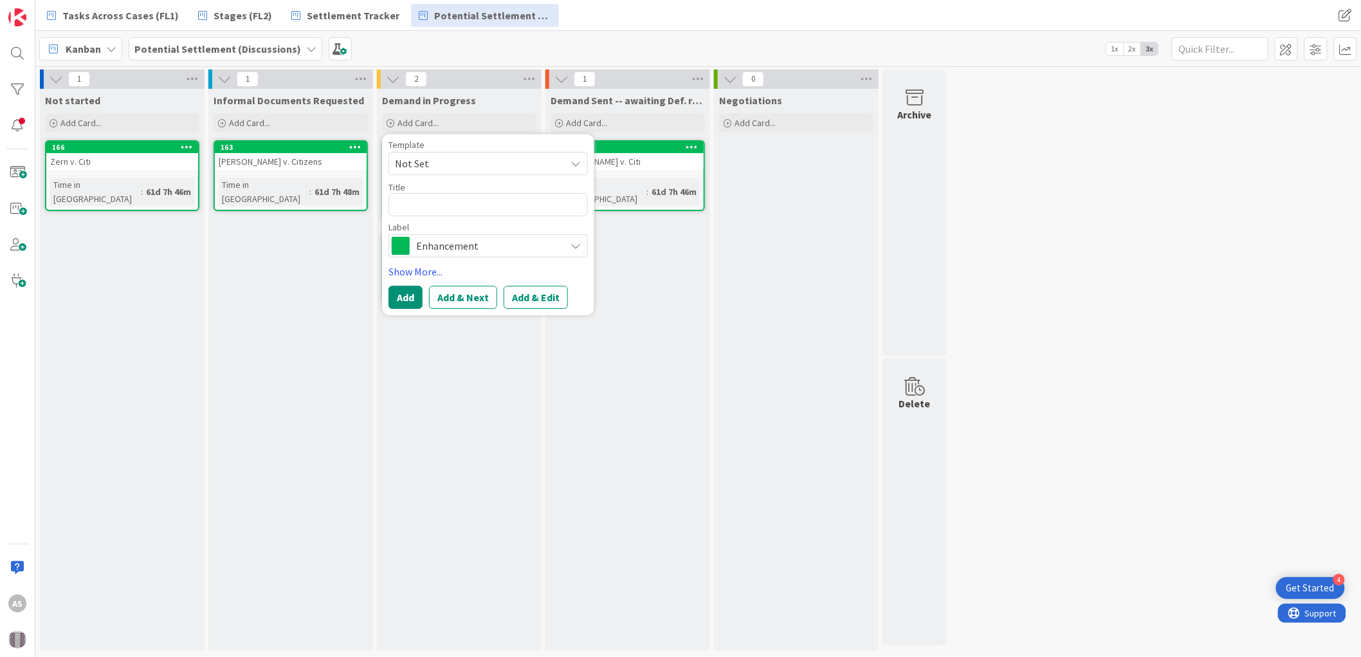
click at [661, 41] on div "Kanban Potential Settlement (Discussions) 1x 2x 3x" at bounding box center [698, 48] width 1326 height 35
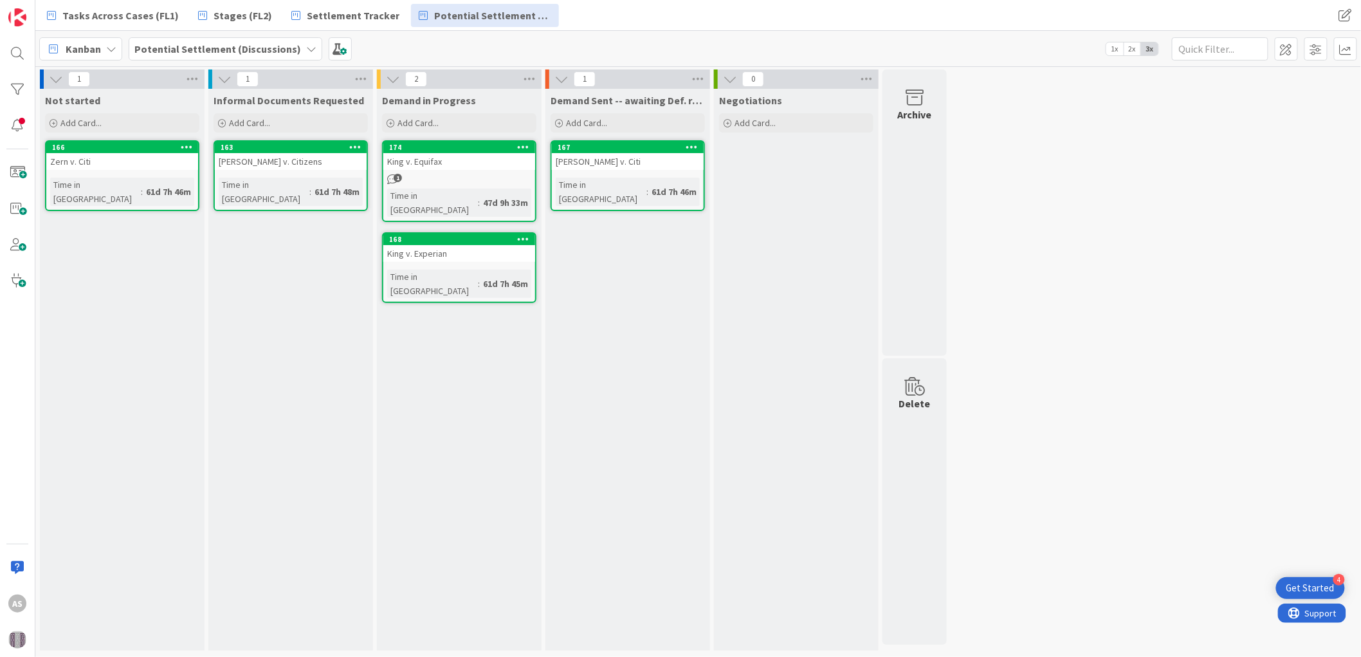
click at [650, 23] on div "Tasks Across Cases (FL1) Stages (FL2) Settlement Tracker Potential Settlement (…" at bounding box center [489, 15] width 901 height 23
